Goal: Task Accomplishment & Management: Use online tool/utility

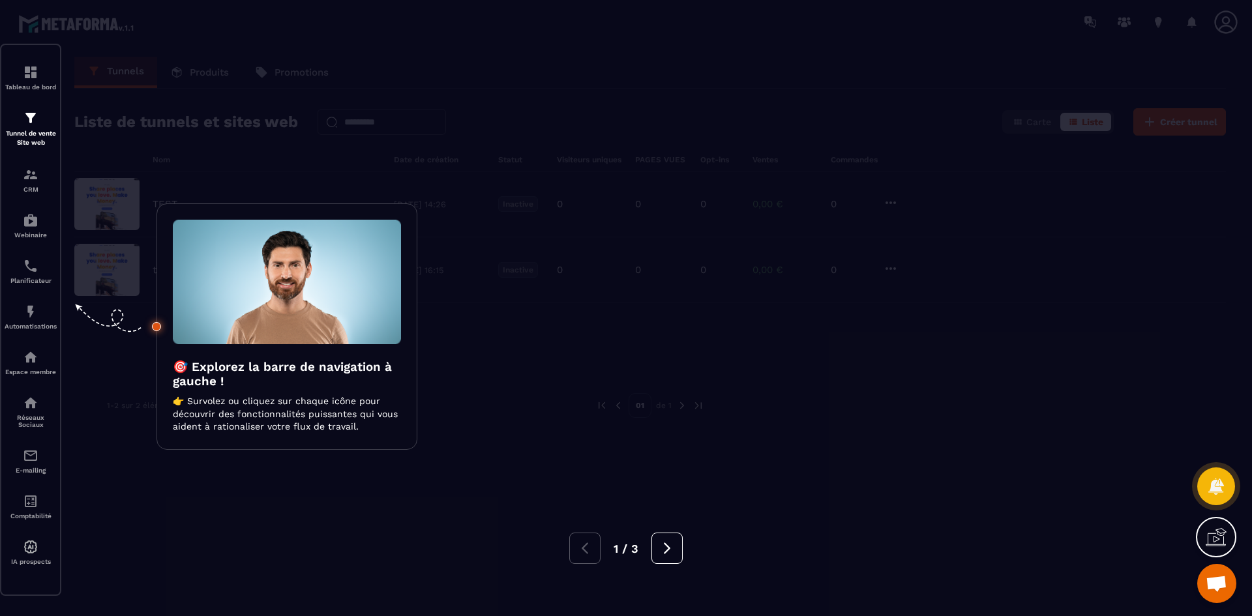
scroll to position [93, 0]
click at [577, 250] on div at bounding box center [626, 308] width 1252 height 616
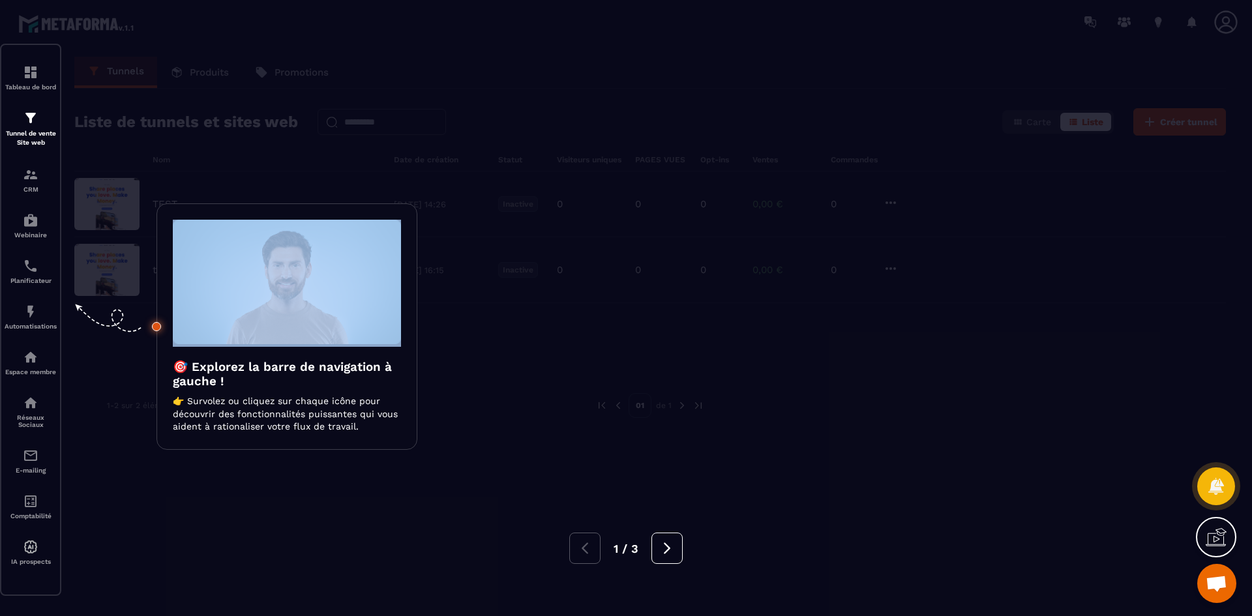
click at [577, 250] on div at bounding box center [626, 308] width 1252 height 616
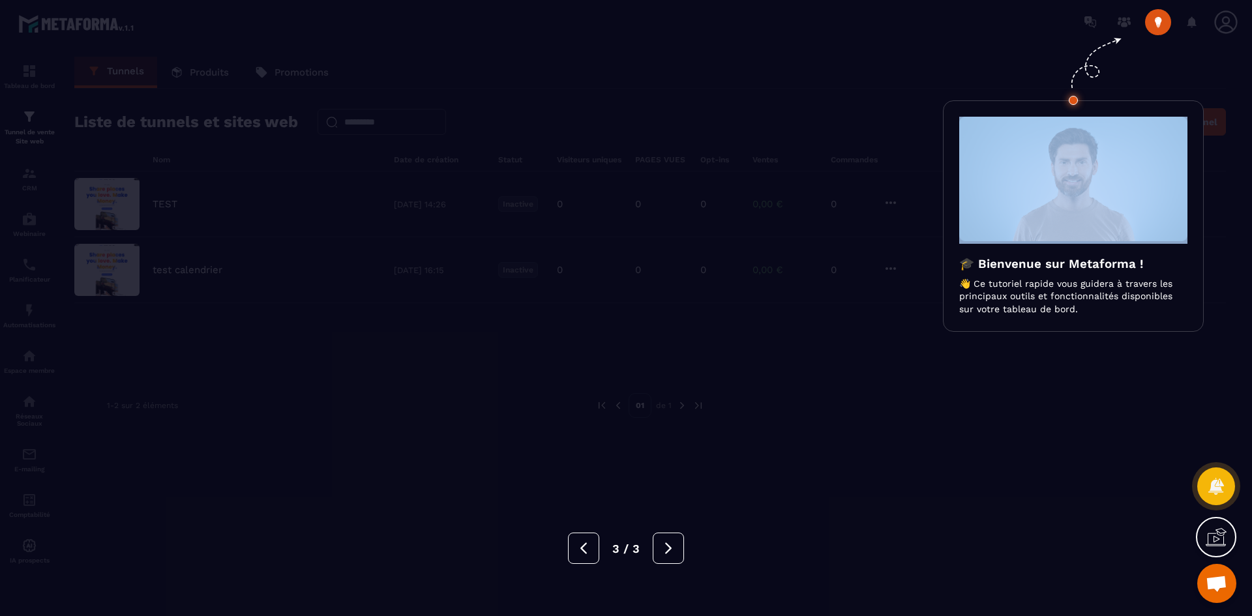
click at [577, 250] on div at bounding box center [626, 308] width 1252 height 616
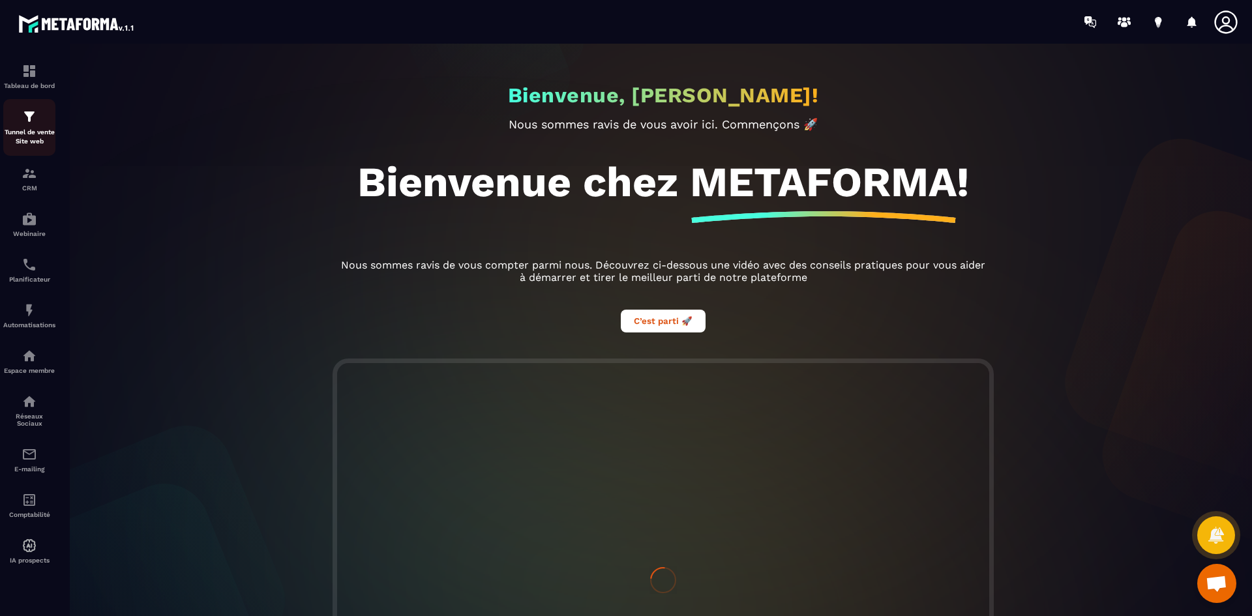
click at [33, 127] on div "Tunnel de vente Site web" at bounding box center [29, 127] width 52 height 37
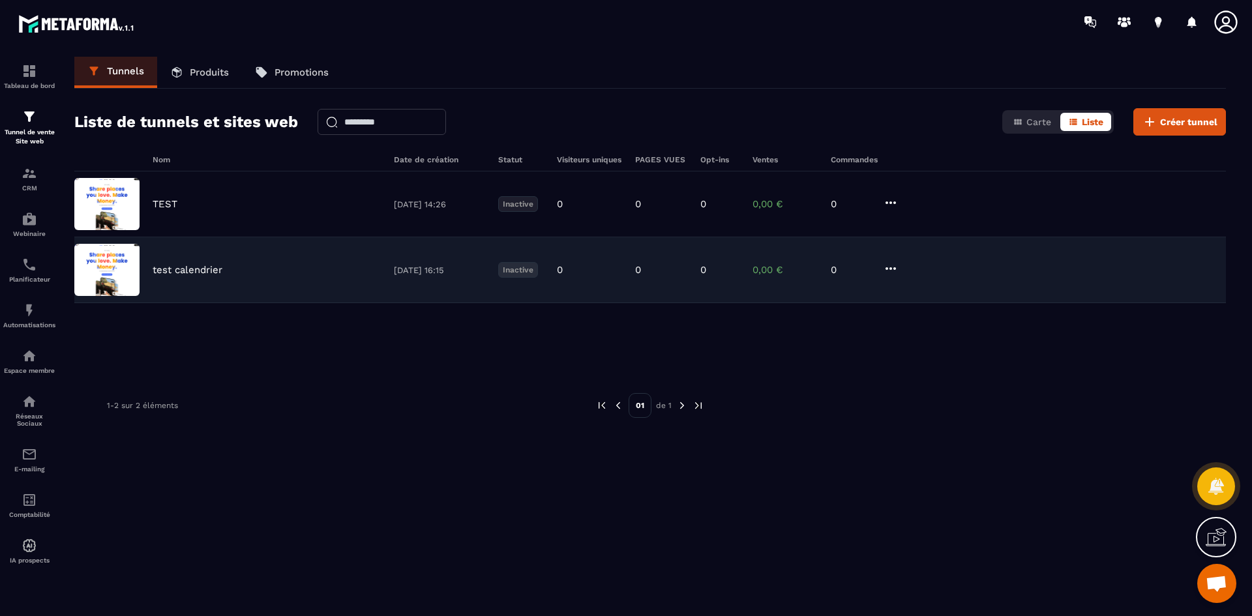
click at [331, 287] on div "test calendrier [DATE] 16:15 Inactive 0 0 0 0,00 € 0" at bounding box center [650, 270] width 1152 height 66
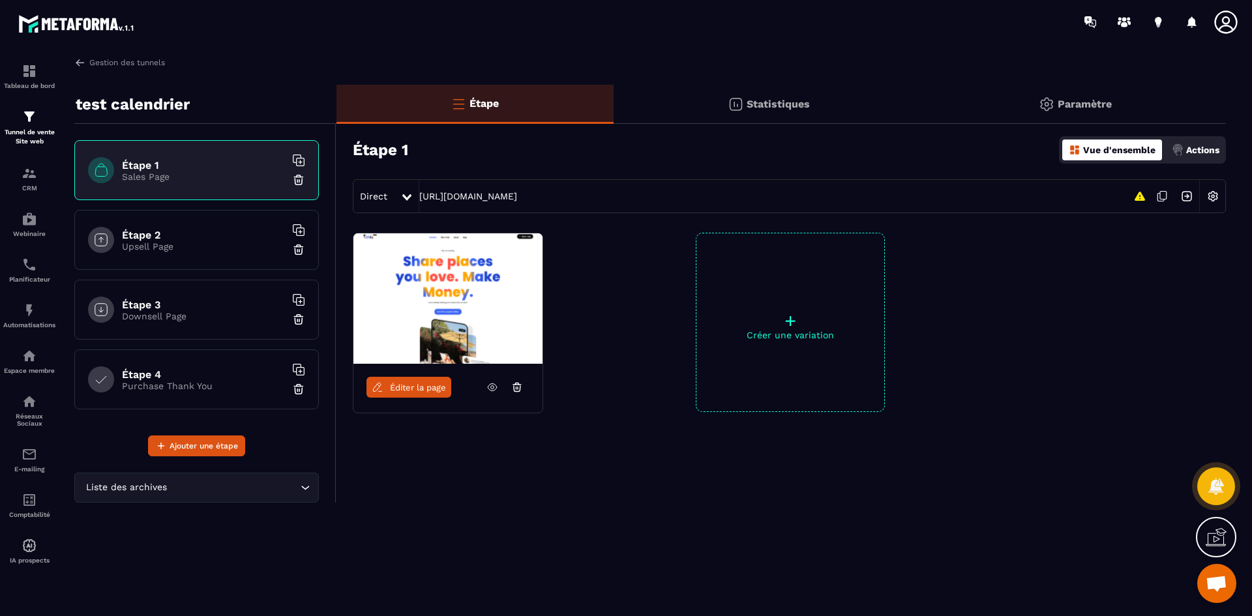
click at [415, 390] on span "Éditer la page" at bounding box center [418, 388] width 56 height 10
